Goal: Task Accomplishment & Management: Manage account settings

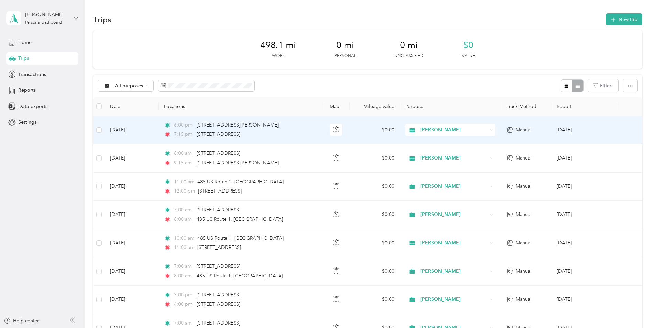
click at [278, 129] on div "6:00 pm [STREET_ADDRESS][PERSON_NAME] 7:15 pm [STREET_ADDRESS]" at bounding box center [236, 129] width 144 height 17
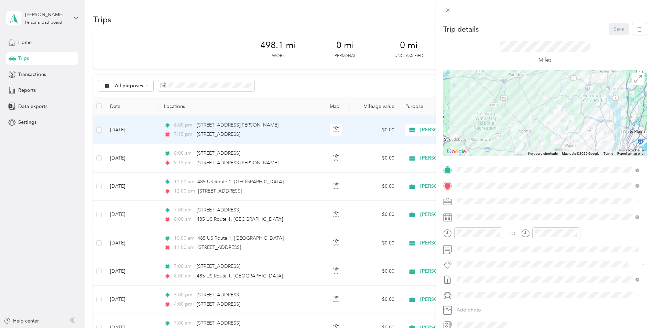
click at [55, 107] on div "Trip details Save This trip cannot be edited because it is either under review,…" at bounding box center [327, 164] width 654 height 328
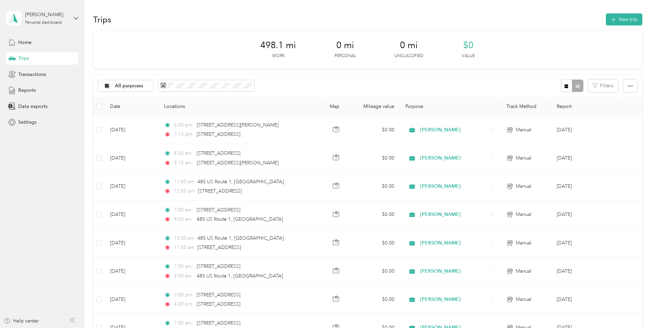
click at [32, 107] on span "Data exports" at bounding box center [32, 106] width 29 height 7
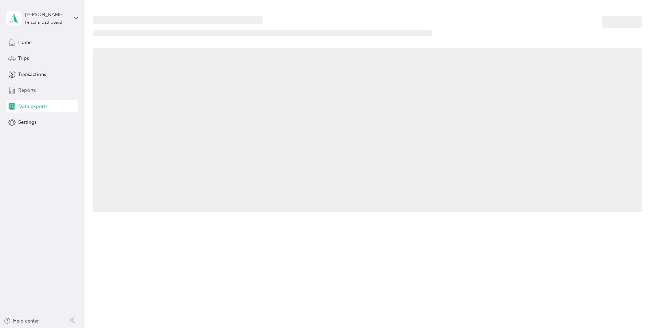
click at [31, 90] on span "Reports" at bounding box center [27, 90] width 18 height 7
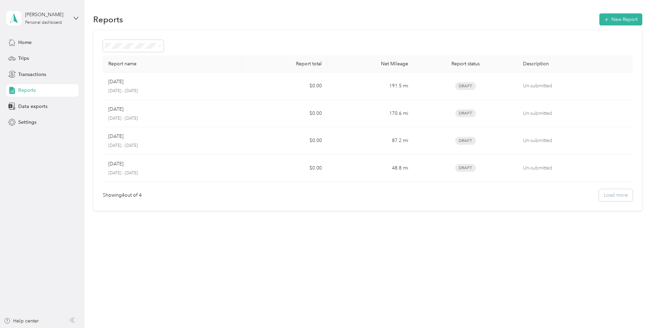
click at [613, 199] on div "Showing 4 out of 4 Load more" at bounding box center [368, 195] width 530 height 12
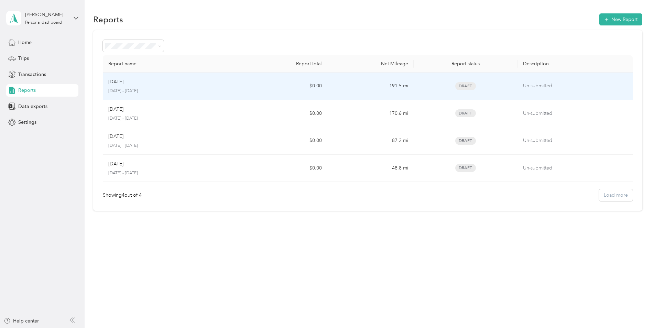
click at [223, 88] on p "[DATE] - [DATE]" at bounding box center [171, 91] width 127 height 6
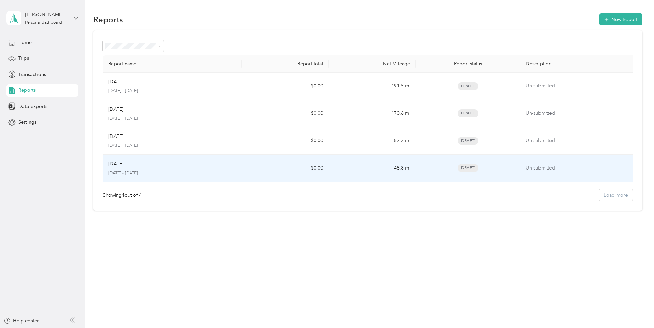
click at [297, 169] on td "$0.00" at bounding box center [285, 169] width 87 height 28
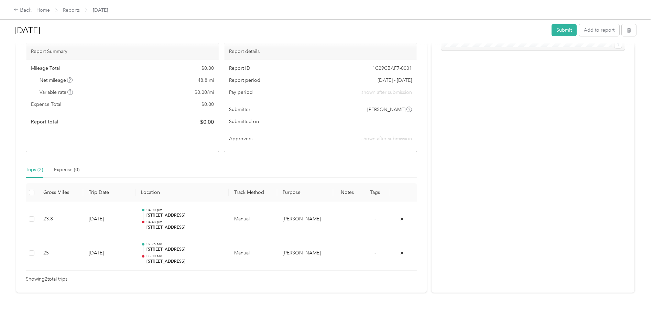
scroll to position [48, 0]
click at [553, 33] on button "Submit" at bounding box center [563, 30] width 25 height 12
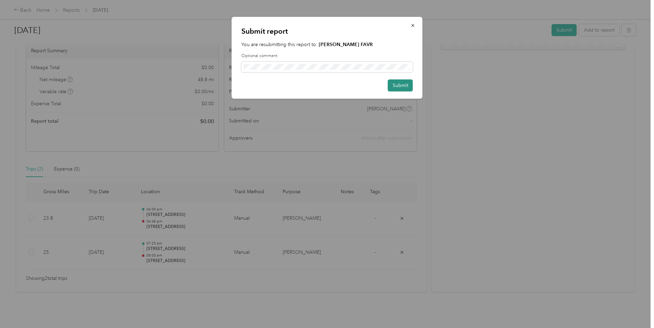
click at [397, 81] on button "Submit" at bounding box center [400, 85] width 25 height 12
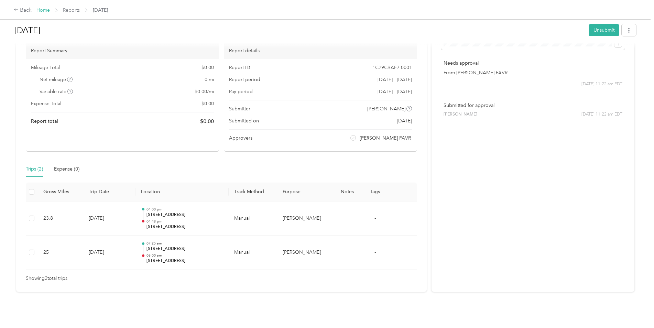
click at [48, 12] on link "Home" at bounding box center [42, 10] width 13 height 6
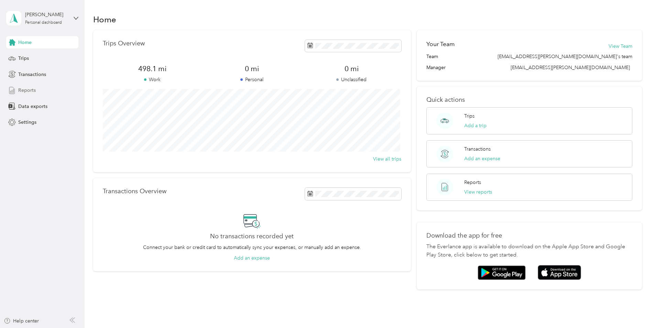
click at [34, 91] on span "Reports" at bounding box center [27, 90] width 18 height 7
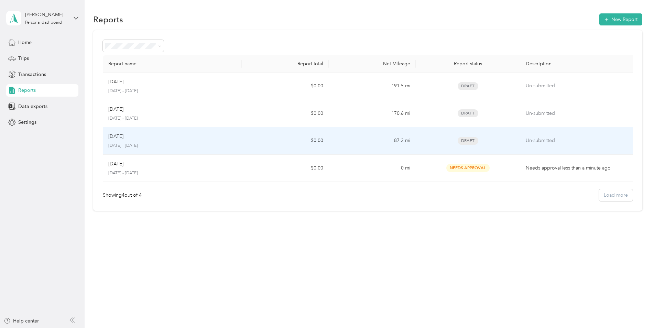
click at [271, 143] on td "$0.00" at bounding box center [285, 141] width 87 height 28
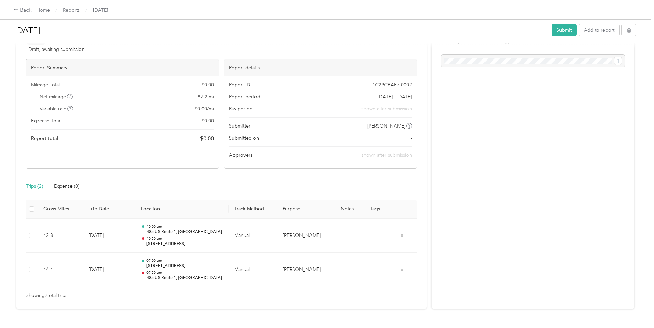
scroll to position [48, 0]
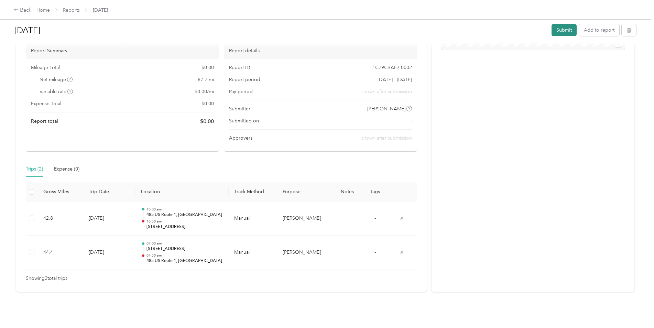
click at [551, 31] on button "Submit" at bounding box center [563, 30] width 25 height 12
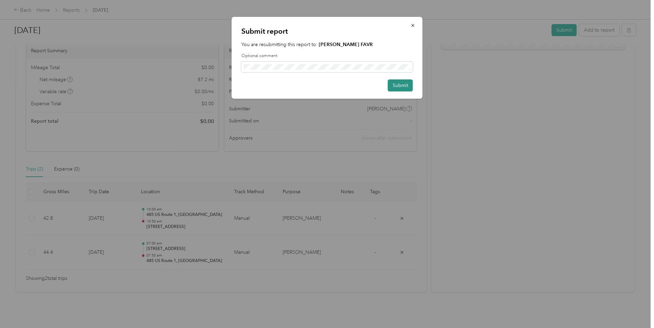
click at [408, 90] on button "Submit" at bounding box center [400, 85] width 25 height 12
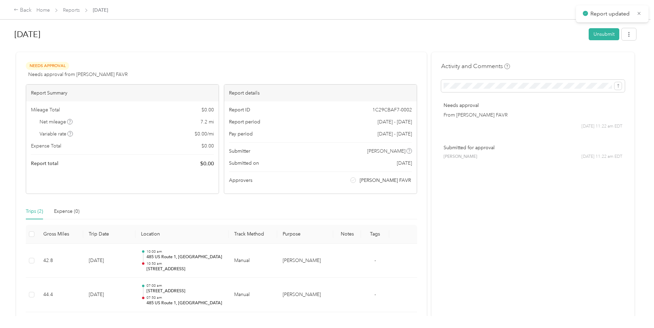
scroll to position [0, 0]
click at [43, 13] on link "Home" at bounding box center [42, 10] width 13 height 6
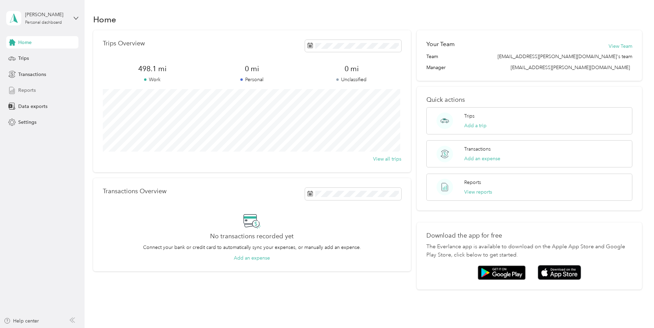
click at [58, 95] on div "Reports" at bounding box center [42, 90] width 72 height 12
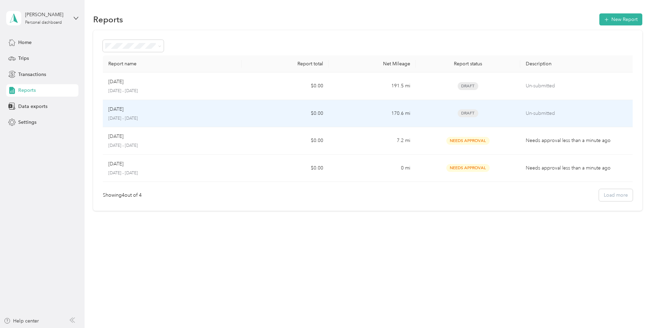
click at [333, 119] on td "170.6 mi" at bounding box center [372, 114] width 87 height 28
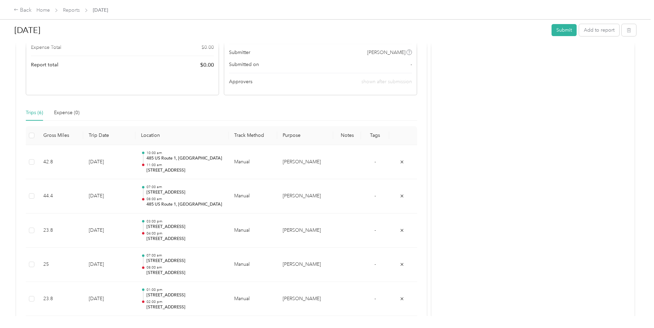
scroll to position [103, 0]
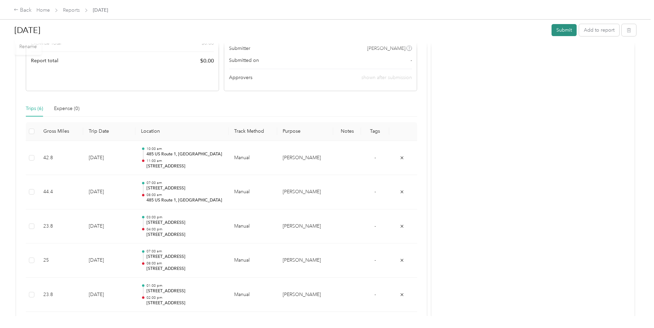
click at [566, 30] on button "Submit" at bounding box center [563, 30] width 25 height 12
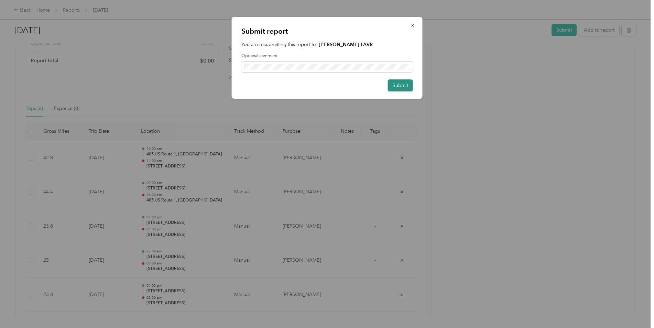
click at [393, 90] on button "Submit" at bounding box center [400, 85] width 25 height 12
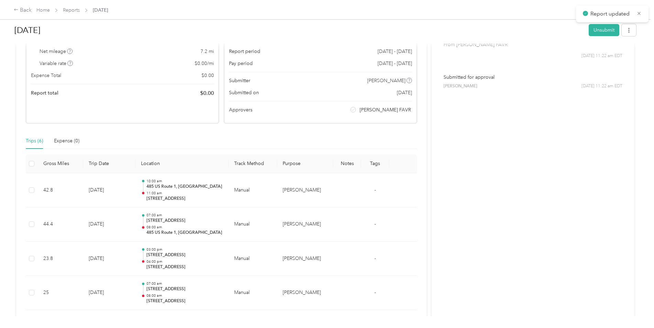
scroll to position [0, 0]
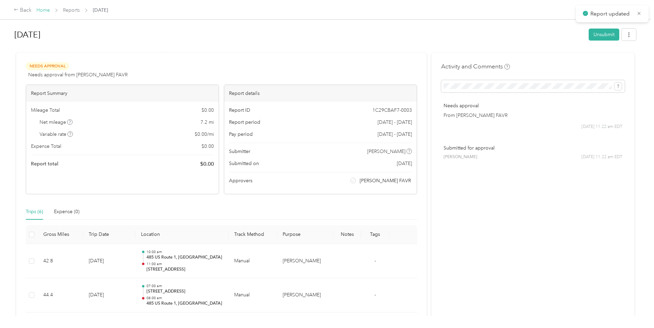
click at [44, 10] on link "Home" at bounding box center [42, 10] width 13 height 6
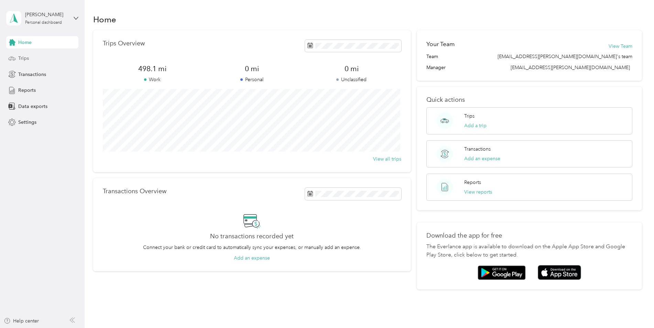
click at [45, 62] on div "Trips" at bounding box center [42, 58] width 72 height 12
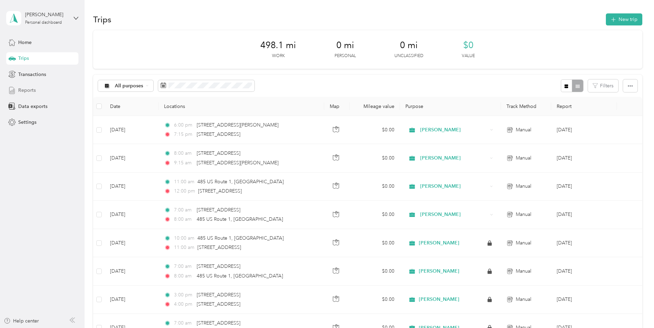
click at [24, 92] on span "Reports" at bounding box center [27, 90] width 18 height 7
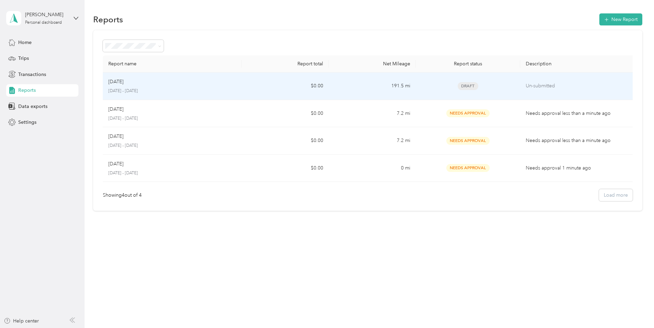
click at [267, 94] on td "$0.00" at bounding box center [285, 87] width 87 height 28
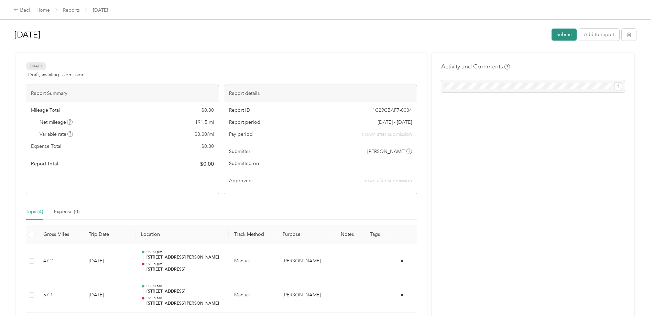
click at [555, 32] on button "Submit" at bounding box center [563, 35] width 25 height 12
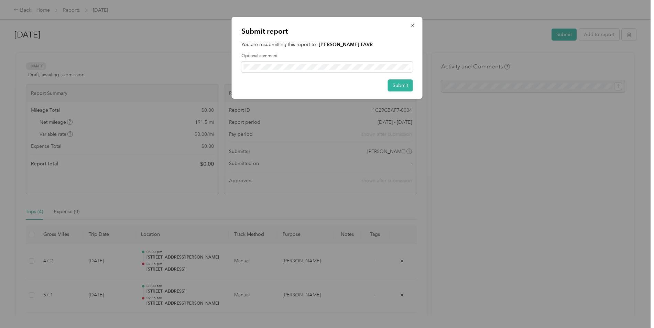
click at [414, 86] on div "Submit report You are resubmitting this report to: [PERSON_NAME] FAVR Optional …" at bounding box center [327, 58] width 191 height 82
click at [406, 85] on button "Submit" at bounding box center [400, 85] width 25 height 12
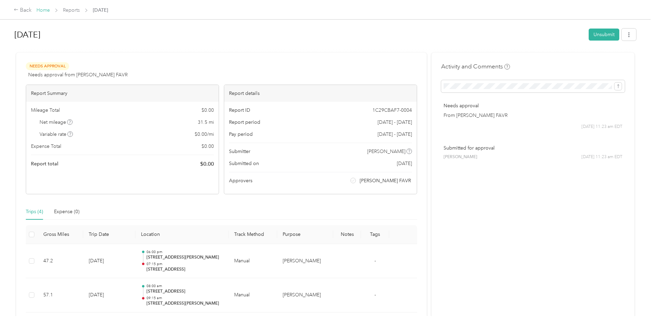
click at [46, 11] on link "Home" at bounding box center [42, 10] width 13 height 6
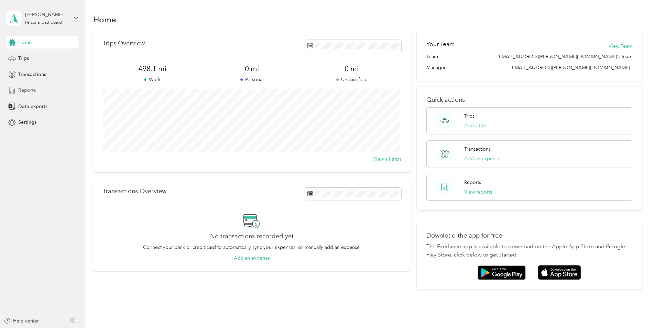
click at [45, 86] on div "Reports" at bounding box center [42, 90] width 72 height 12
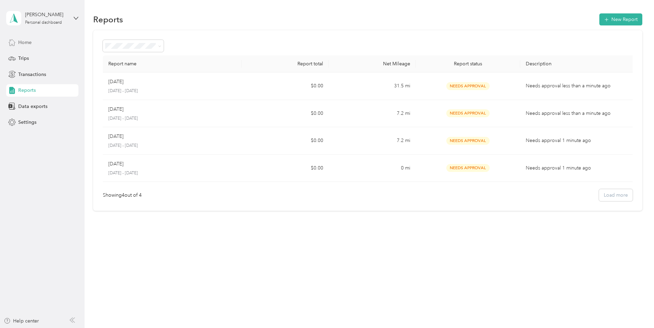
click at [17, 42] on div "Home" at bounding box center [42, 42] width 72 height 12
